Goal: Check status: Check status

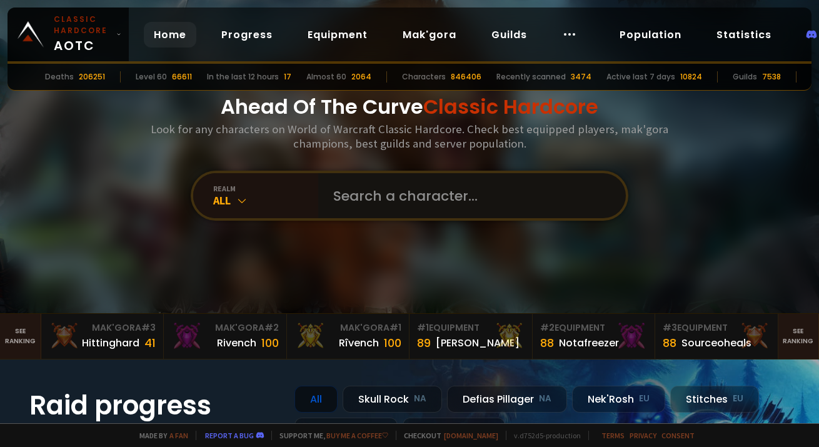
click at [364, 200] on input "text" at bounding box center [468, 195] width 285 height 45
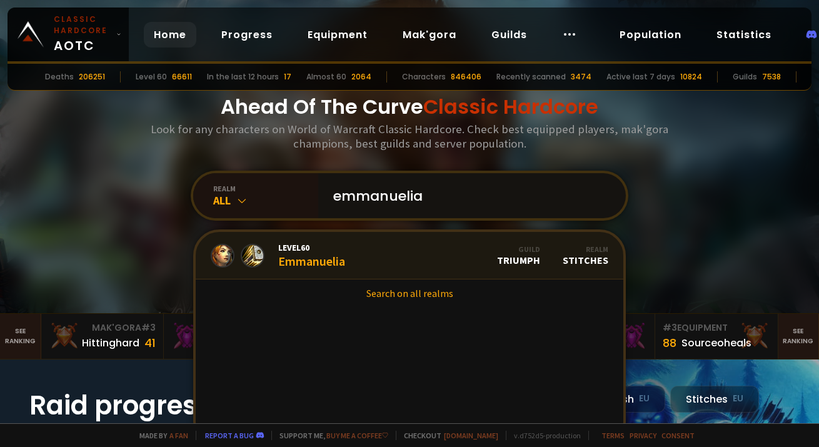
type input "emmanuelia"
click at [355, 255] on link "Level 60 Emmanuelia Guild Triumph Realm Stitches" at bounding box center [410, 256] width 428 height 48
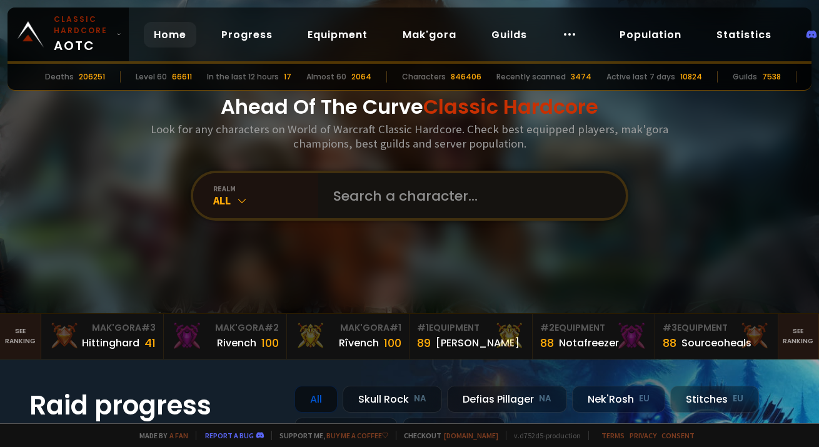
click at [351, 198] on input "text" at bounding box center [468, 195] width 285 height 45
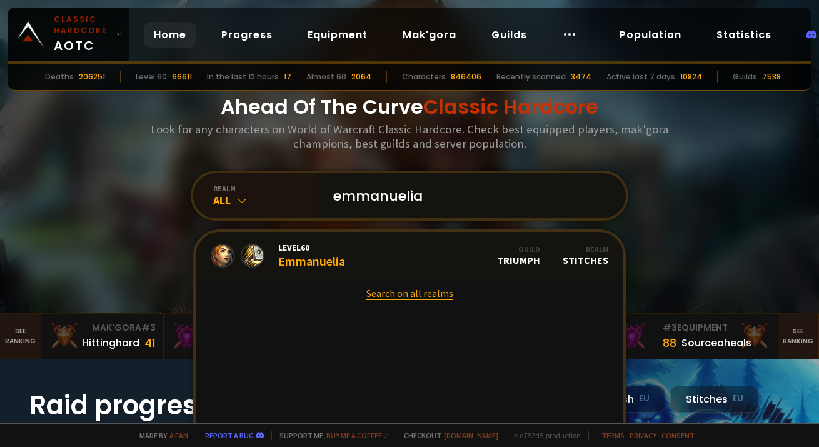
type input "emmanuelia"
click at [389, 292] on link "Search on all realms" at bounding box center [410, 293] width 428 height 28
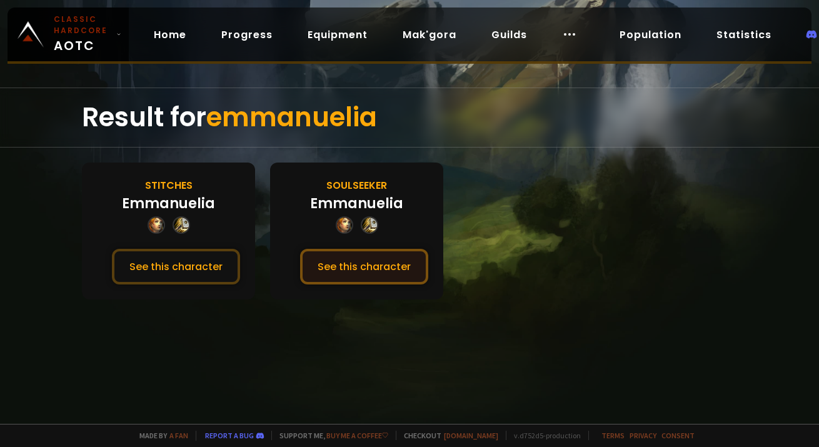
click at [375, 272] on button "See this character" at bounding box center [364, 267] width 128 height 36
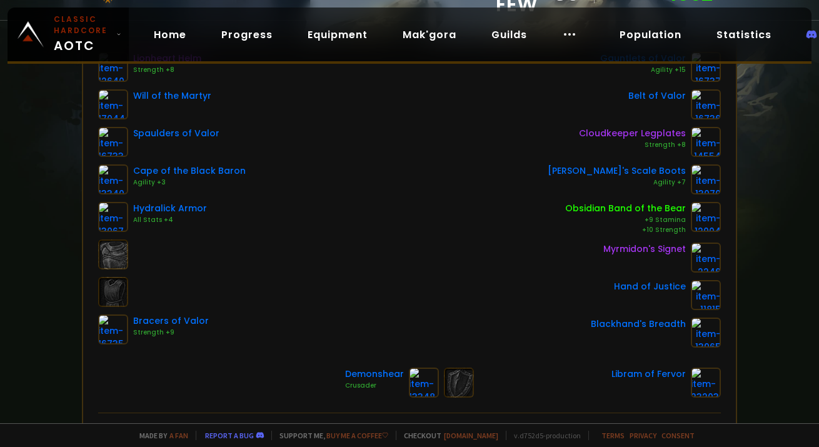
scroll to position [187, 0]
